Goal: Task Accomplishment & Management: Complete application form

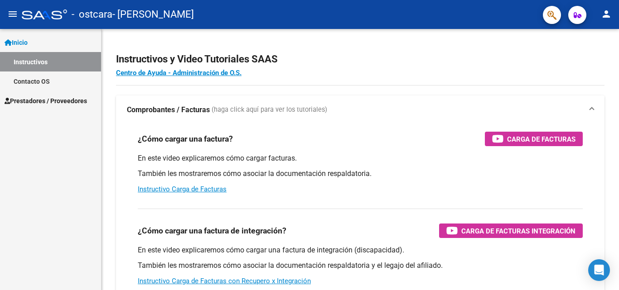
click at [53, 101] on span "Prestadores / Proveedores" at bounding box center [46, 101] width 82 height 10
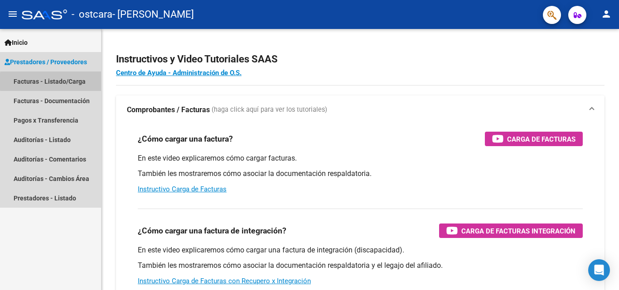
click at [76, 82] on link "Facturas - Listado/Carga" at bounding box center [50, 81] width 101 height 19
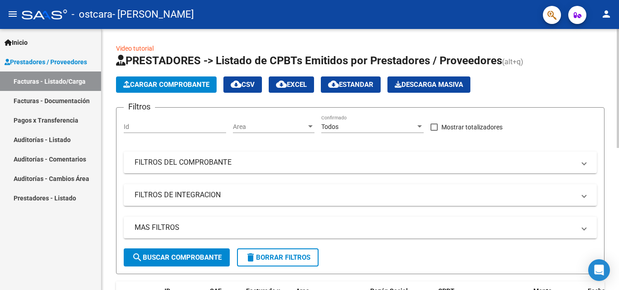
click at [154, 86] on span "Cargar Comprobante" at bounding box center [166, 85] width 86 height 8
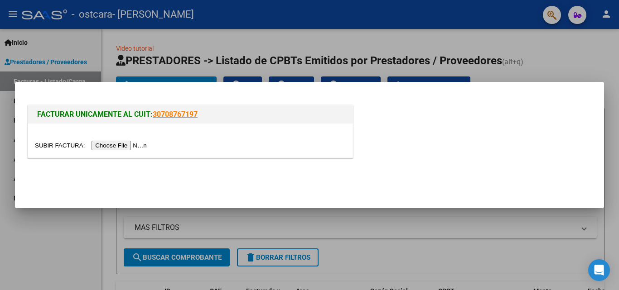
click at [138, 145] on input "file" at bounding box center [92, 146] width 115 height 10
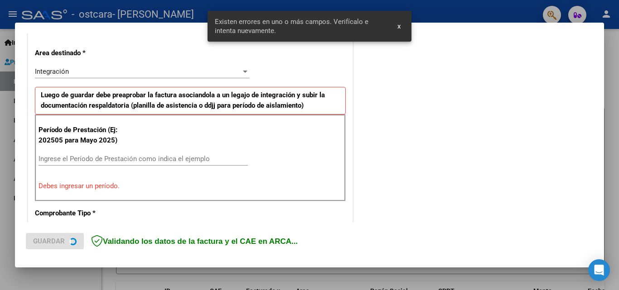
scroll to position [204, 0]
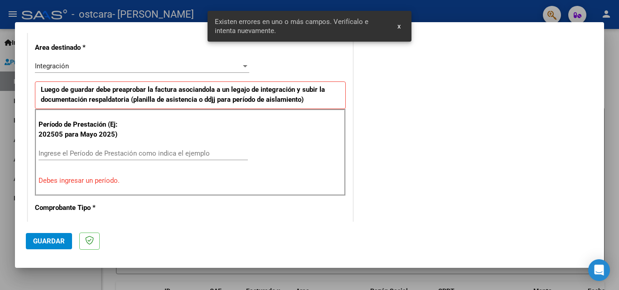
click at [143, 147] on div "Ingrese el Período de Prestación como indica el ejemplo" at bounding box center [143, 154] width 209 height 14
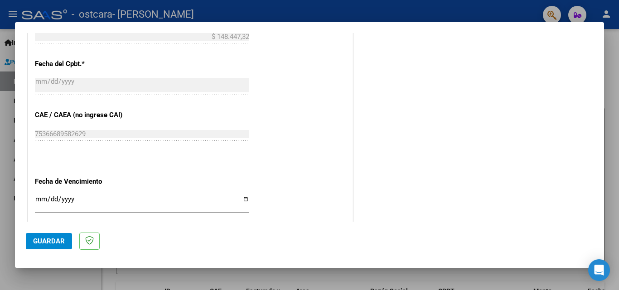
scroll to position [567, 0]
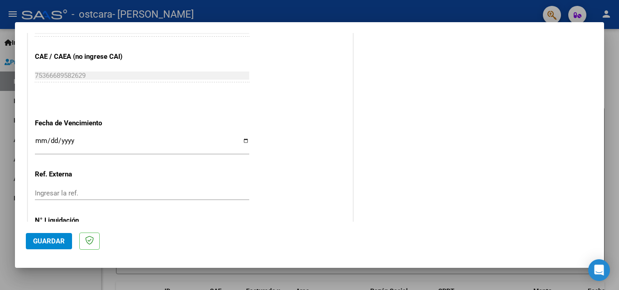
type input "202508"
click at [241, 141] on input "Ingresar la fecha" at bounding box center [142, 144] width 214 height 14
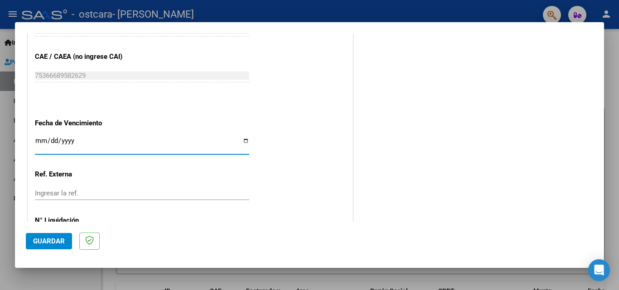
type input "[DATE]"
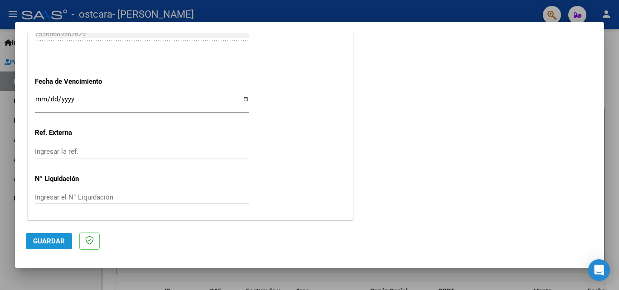
click at [62, 241] on span "Guardar" at bounding box center [49, 241] width 32 height 8
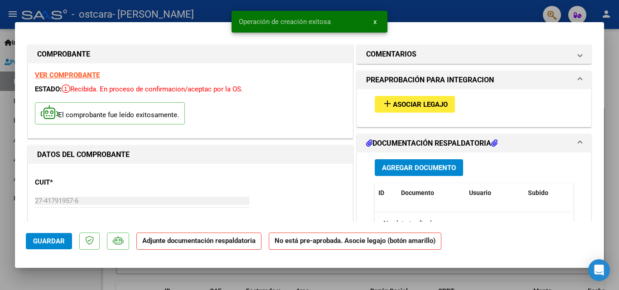
click at [410, 104] on span "Asociar Legajo" at bounding box center [420, 105] width 55 height 8
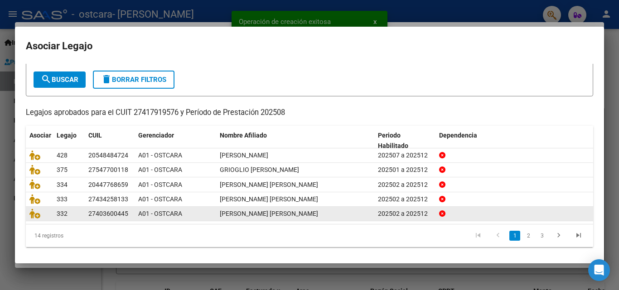
scroll to position [49, 0]
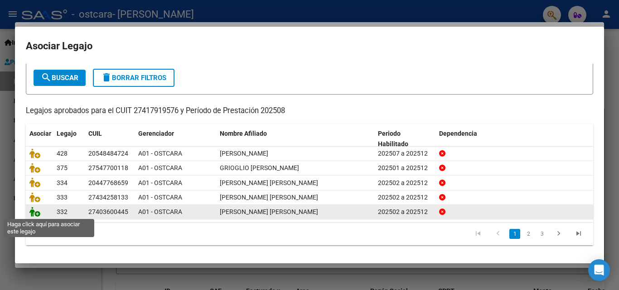
click at [34, 213] on icon at bounding box center [34, 212] width 11 height 10
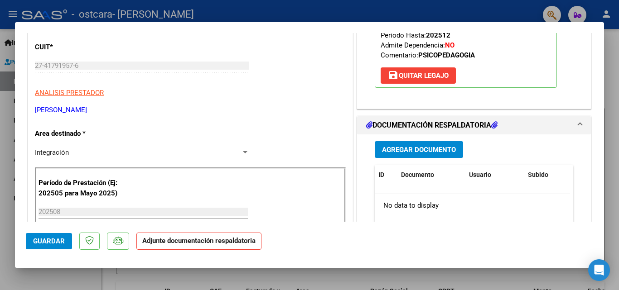
scroll to position [136, 0]
click at [404, 146] on span "Agregar Documento" at bounding box center [419, 149] width 74 height 8
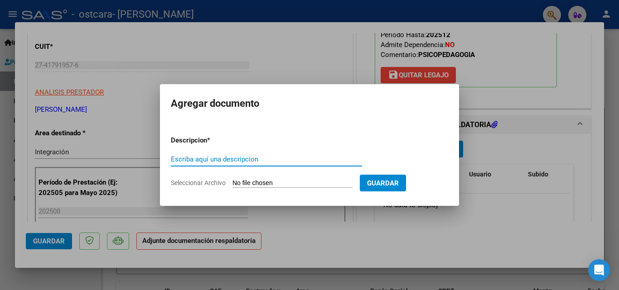
type input "p"
type input "PLANILLA DE ASISTENCIA"
click at [207, 183] on span "Seleccionar Archivo" at bounding box center [198, 182] width 55 height 7
click at [232, 183] on input "Seleccionar Archivo" at bounding box center [292, 183] width 120 height 9
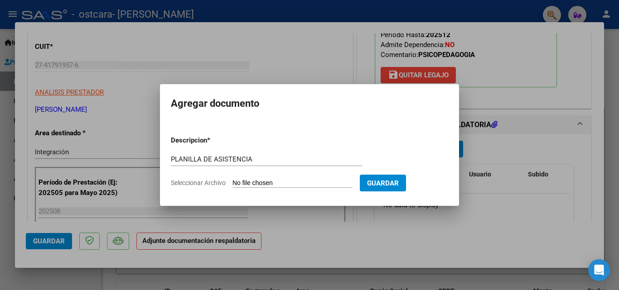
type input "C:\fakepath\ASISTENCIA AGOSTO [PERSON_NAME].pdf"
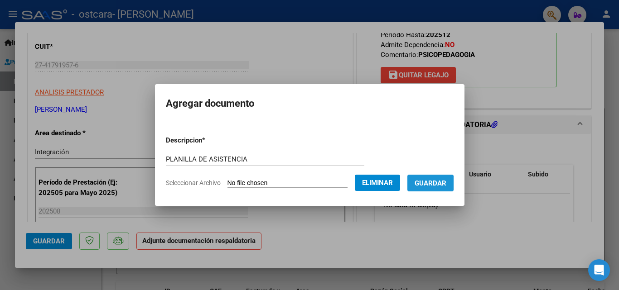
click at [435, 184] on span "Guardar" at bounding box center [431, 183] width 32 height 8
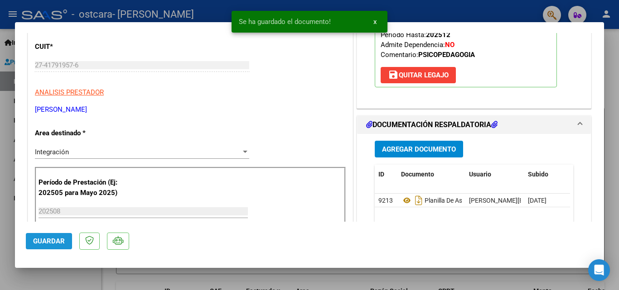
click at [51, 241] on span "Guardar" at bounding box center [49, 241] width 32 height 8
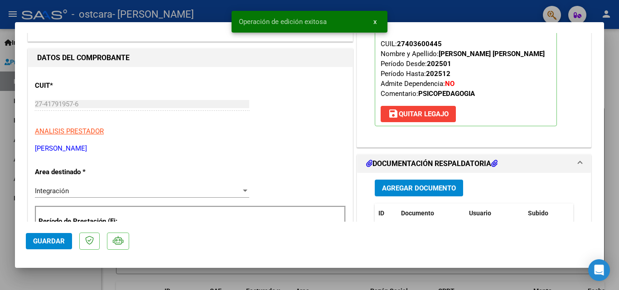
scroll to position [227, 0]
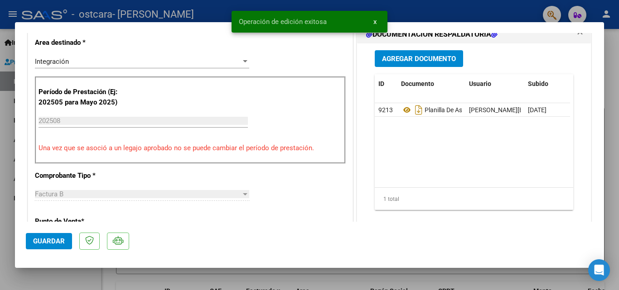
click at [335, 276] on div at bounding box center [309, 145] width 619 height 290
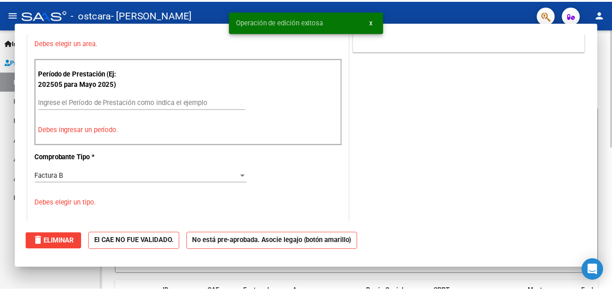
scroll to position [0, 0]
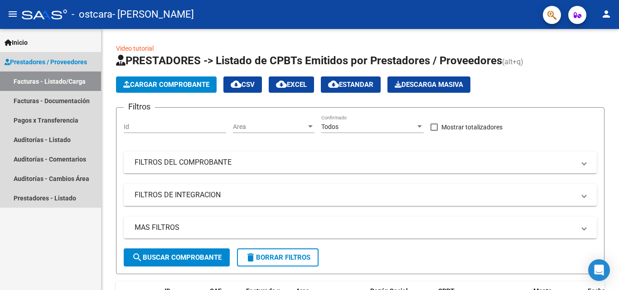
click at [63, 82] on link "Facturas - Listado/Carga" at bounding box center [50, 81] width 101 height 19
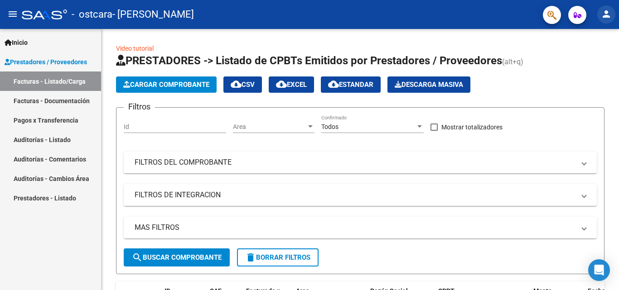
click at [609, 14] on mat-icon "person" at bounding box center [606, 14] width 11 height 11
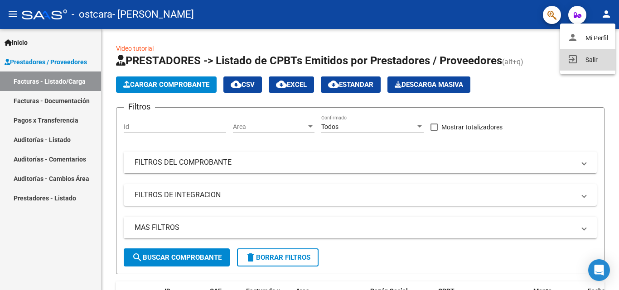
click at [595, 56] on button "exit_to_app Salir" at bounding box center [587, 60] width 55 height 22
